Goal: Answer question/provide support

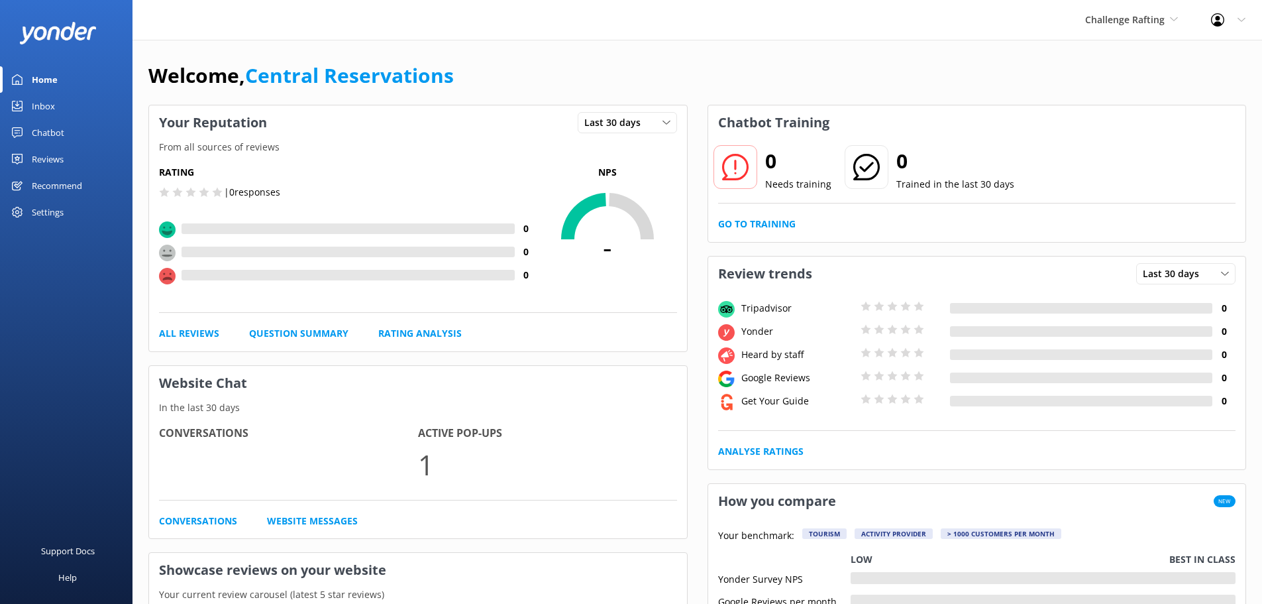
click at [46, 105] on div "Inbox" at bounding box center [43, 106] width 23 height 27
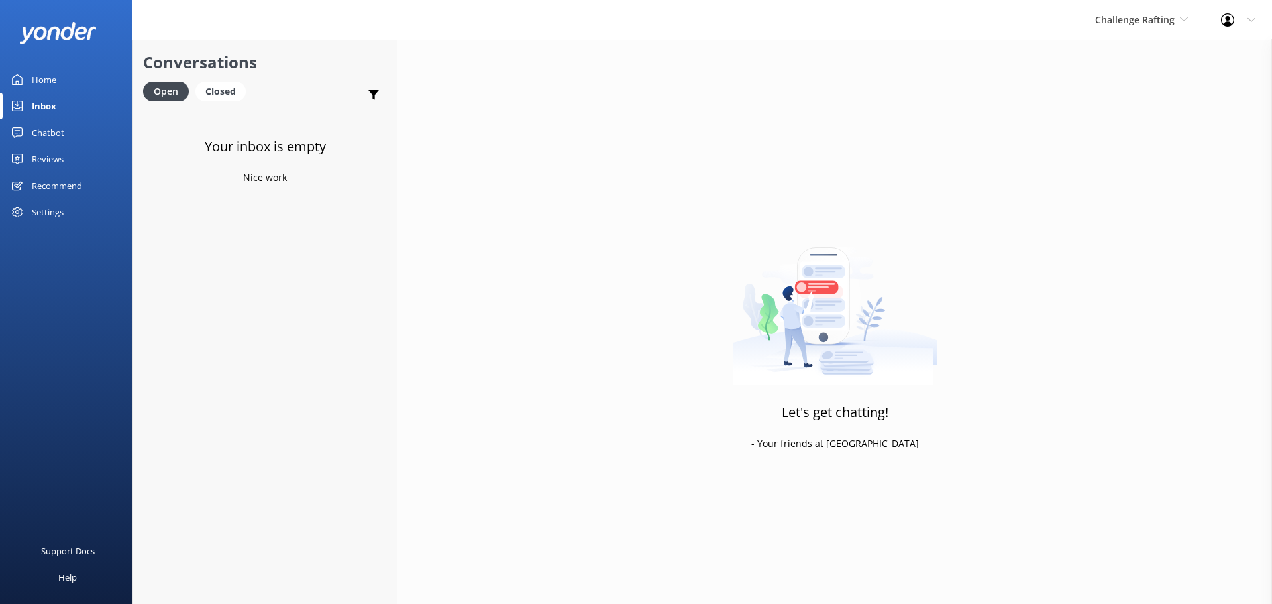
click at [234, 321] on div "Your inbox is empty Nice work" at bounding box center [265, 411] width 264 height 604
click at [1147, 15] on span "Challenge Rafting" at bounding box center [1135, 19] width 80 height 13
click at [1142, 81] on link "The Helicopter Line" at bounding box center [1145, 88] width 133 height 32
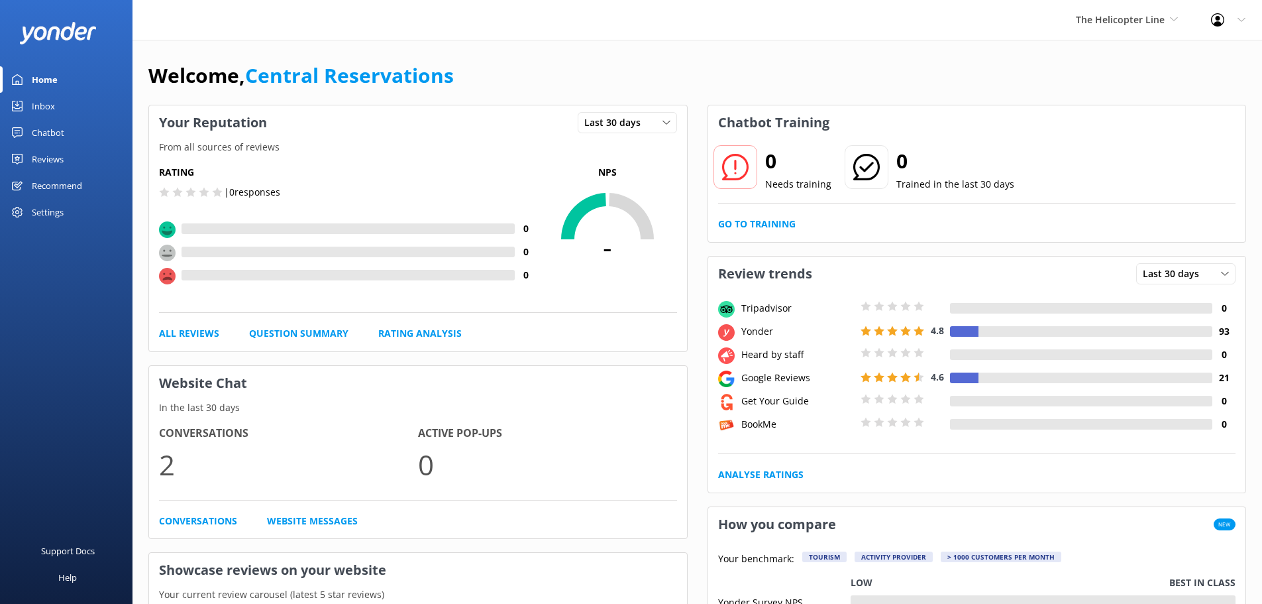
click at [34, 99] on div "Inbox" at bounding box center [43, 106] width 23 height 27
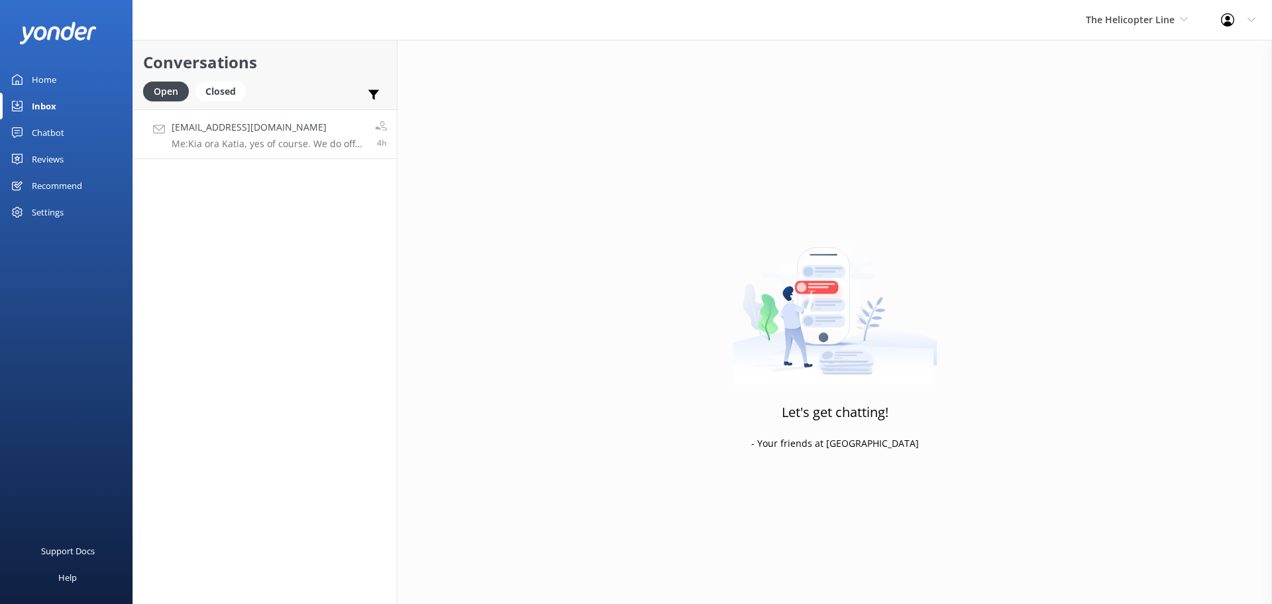
click at [282, 136] on div "[EMAIL_ADDRESS][DOMAIN_NAME] Me: Kia ora Katia, yes of course. We do offer comp…" at bounding box center [268, 134] width 193 height 28
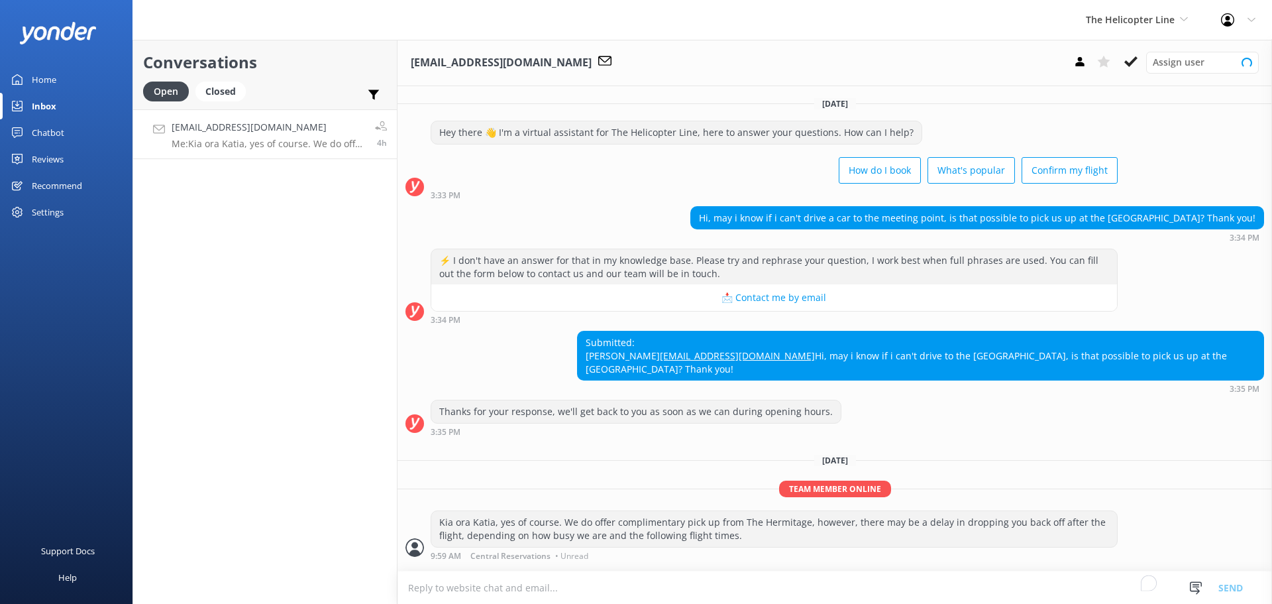
scroll to position [38, 0]
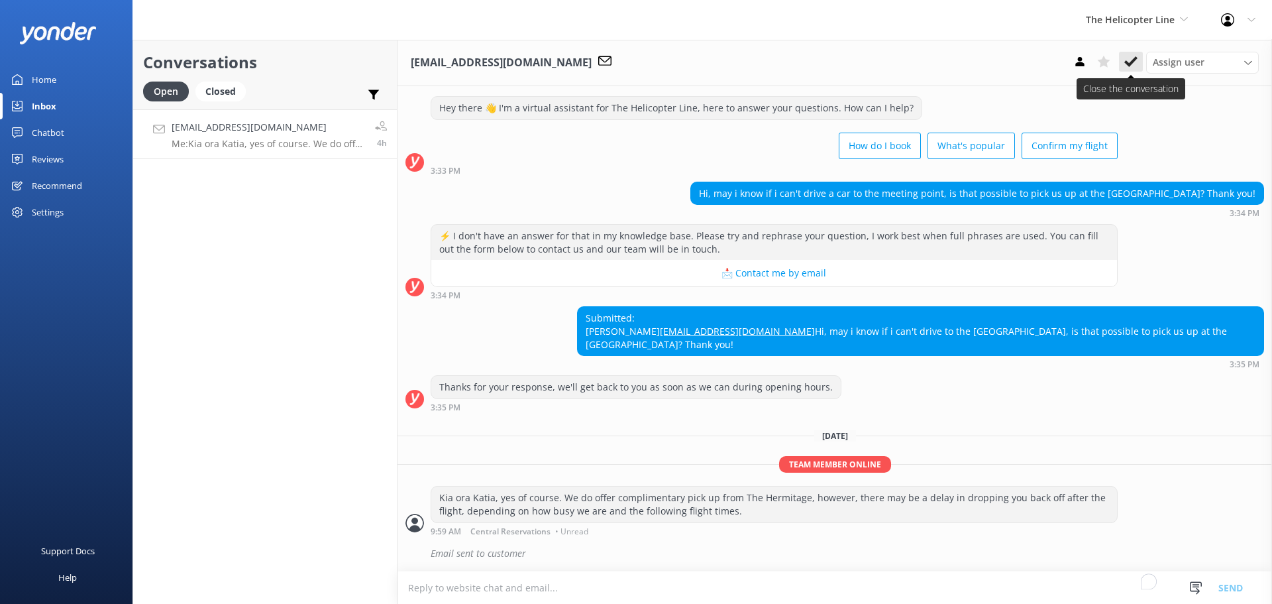
click at [1124, 56] on button at bounding box center [1131, 62] width 24 height 20
